Goal: Transaction & Acquisition: Subscribe to service/newsletter

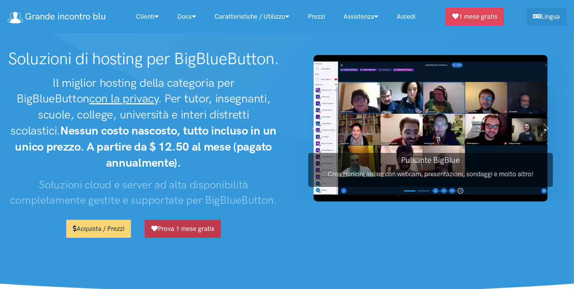
click at [181, 220] on link "Prova 1 mese gratis" at bounding box center [183, 229] width 76 height 18
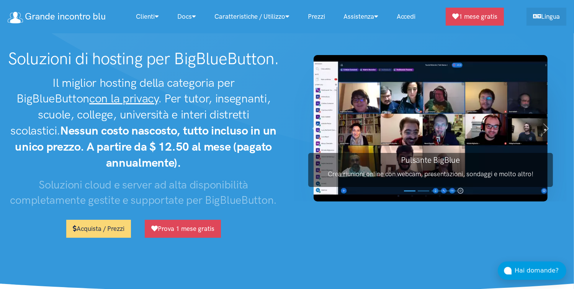
drag, startPoint x: 93, startPoint y: 61, endPoint x: 148, endPoint y: 65, distance: 55.3
click at [148, 65] on h1 "Soluzioni di hosting per BigBlueButton." at bounding box center [144, 59] width 272 height 20
drag, startPoint x: 148, startPoint y: 65, endPoint x: 145, endPoint y: 74, distance: 9.3
click at [145, 74] on div "Soluzioni di hosting per BigBlueButton. Il miglior hosting della categoria per …" at bounding box center [143, 146] width 287 height 195
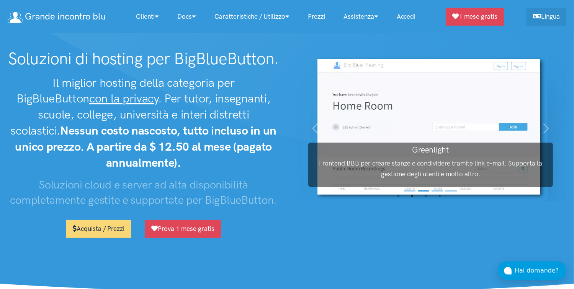
click at [171, 61] on h1 "Soluzioni di hosting per BigBlueButton." at bounding box center [144, 59] width 272 height 20
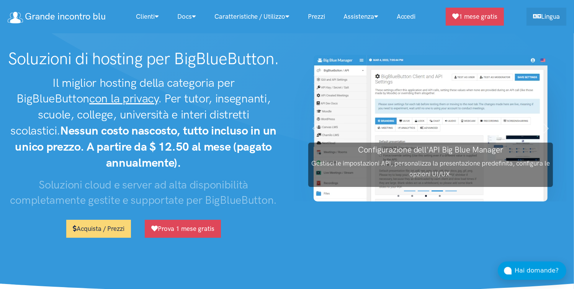
drag, startPoint x: 173, startPoint y: 61, endPoint x: 273, endPoint y: 64, distance: 99.5
click at [273, 64] on h1 "Soluzioni di hosting per BigBlueButton." at bounding box center [144, 59] width 272 height 20
drag, startPoint x: 273, startPoint y: 64, endPoint x: 259, endPoint y: 77, distance: 18.4
click at [259, 77] on h2 "Il miglior hosting della categoria per BigBlueButton con la privacy . Per tutor…" at bounding box center [144, 123] width 272 height 96
